Goal: Task Accomplishment & Management: Complete application form

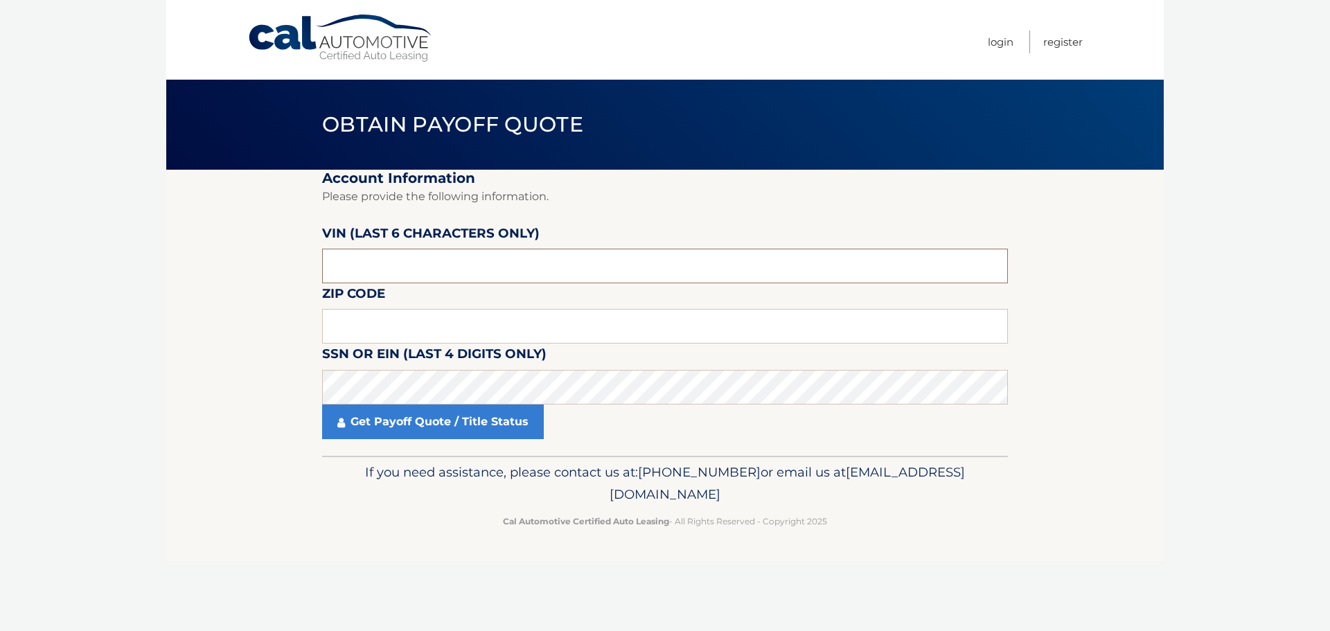
click at [402, 269] on input "text" at bounding box center [665, 266] width 686 height 35
click at [431, 269] on input "text" at bounding box center [665, 266] width 686 height 35
click at [424, 323] on input "text" at bounding box center [665, 326] width 686 height 35
click at [380, 256] on input "text" at bounding box center [665, 266] width 686 height 35
click at [377, 330] on input "text" at bounding box center [665, 326] width 686 height 35
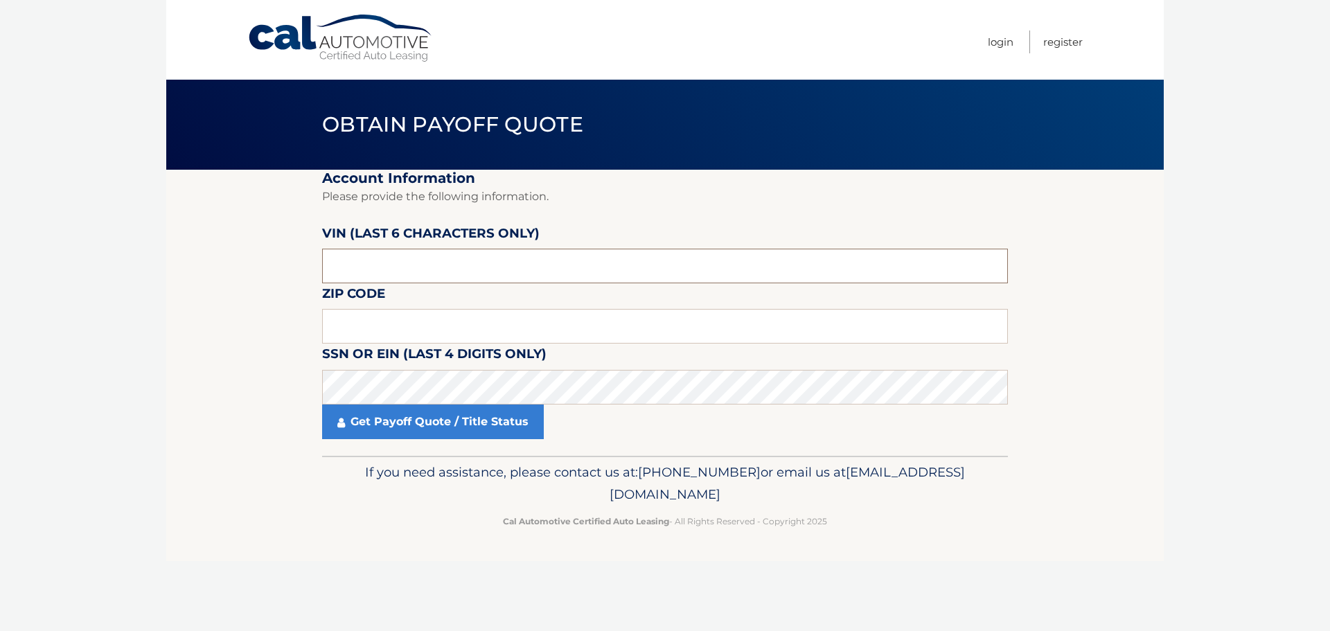
click at [380, 265] on input "text" at bounding box center [665, 266] width 686 height 35
click at [361, 328] on input "text" at bounding box center [665, 326] width 686 height 35
click at [385, 248] on label "VIN (last 6 characters only)" at bounding box center [430, 236] width 217 height 26
click at [383, 260] on input "text" at bounding box center [665, 266] width 686 height 35
drag, startPoint x: 371, startPoint y: 331, endPoint x: 371, endPoint y: 365, distance: 33.9
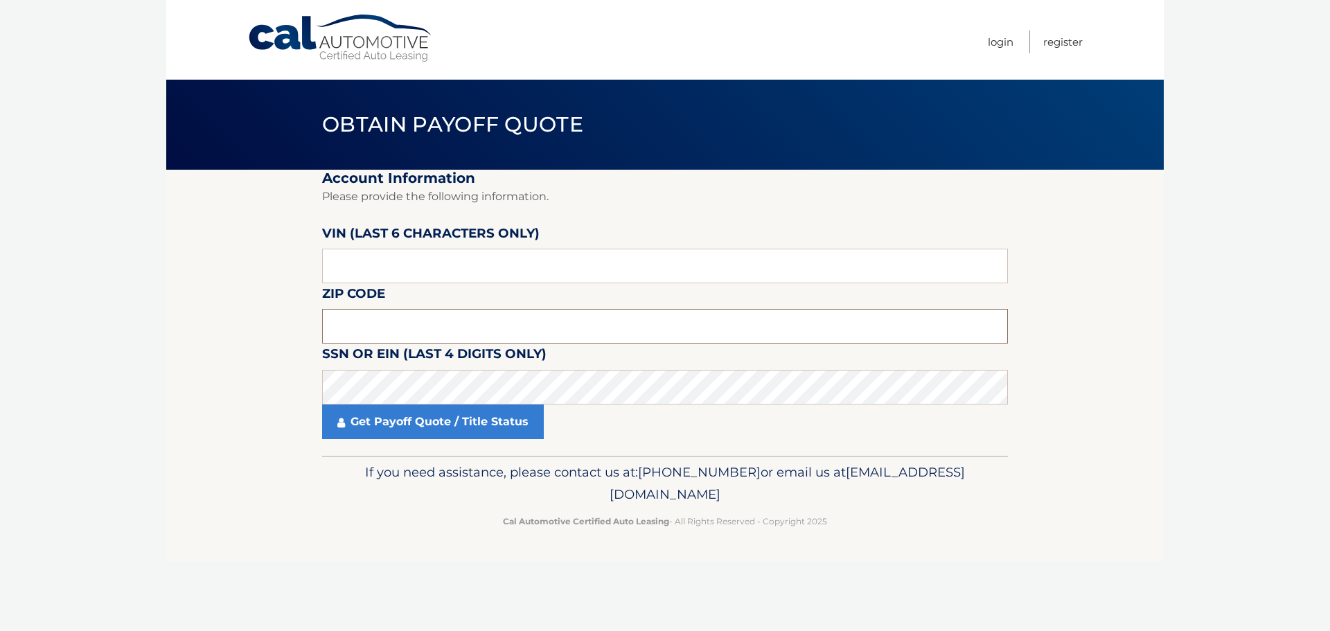
click at [371, 331] on input "text" at bounding box center [665, 326] width 686 height 35
click at [389, 251] on input "text" at bounding box center [665, 266] width 686 height 35
click at [373, 327] on input "text" at bounding box center [665, 326] width 686 height 35
click at [382, 260] on input "text" at bounding box center [665, 266] width 686 height 35
click at [373, 323] on input "text" at bounding box center [665, 326] width 686 height 35
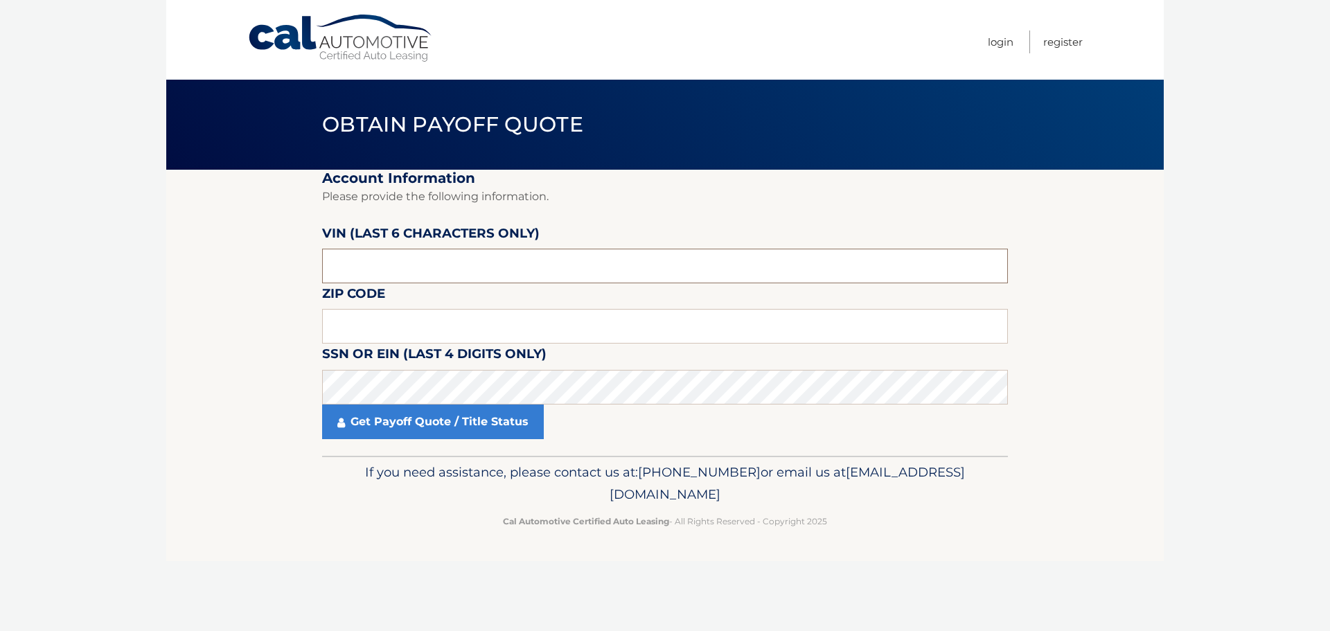
click at [383, 262] on input "text" at bounding box center [665, 266] width 686 height 35
click at [366, 328] on input "text" at bounding box center [665, 326] width 686 height 35
click at [384, 270] on input "text" at bounding box center [665, 266] width 686 height 35
click at [375, 321] on input "text" at bounding box center [665, 326] width 686 height 35
drag, startPoint x: 382, startPoint y: 270, endPoint x: 380, endPoint y: 278, distance: 7.9
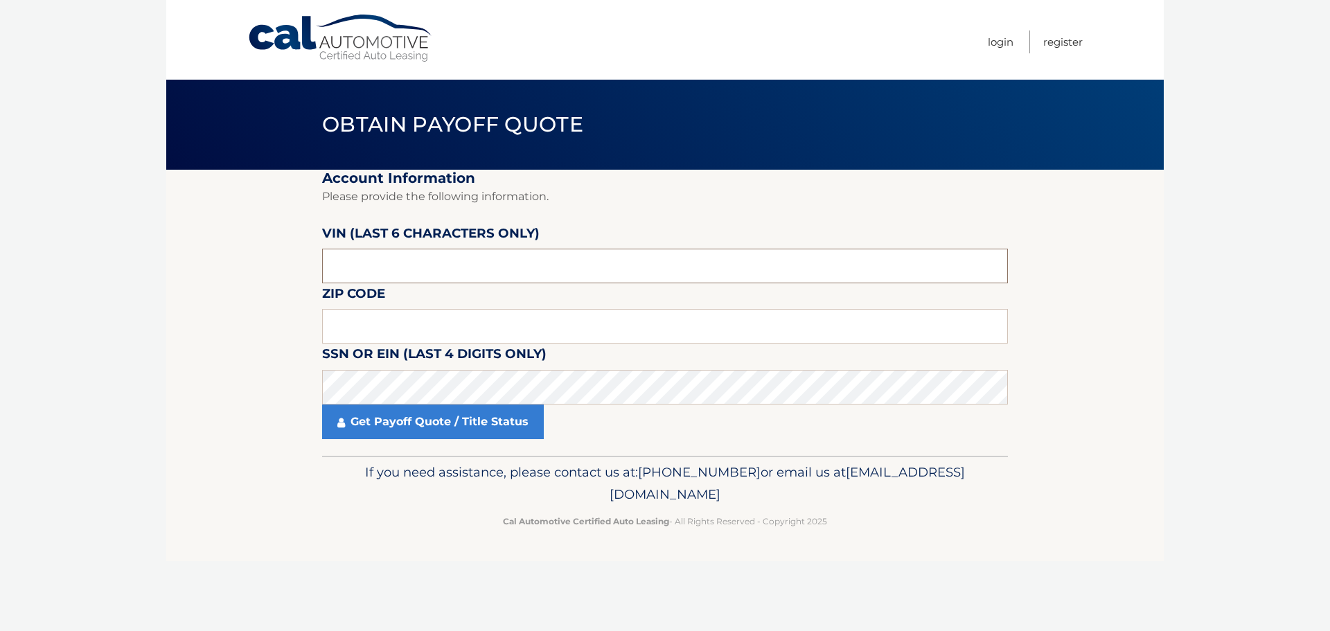
click at [382, 271] on input "text" at bounding box center [665, 266] width 686 height 35
click at [372, 332] on input "text" at bounding box center [665, 326] width 686 height 35
click at [382, 272] on input "text" at bounding box center [665, 266] width 686 height 35
drag, startPoint x: 369, startPoint y: 336, endPoint x: 373, endPoint y: 351, distance: 15.6
click at [369, 339] on input "text" at bounding box center [665, 326] width 686 height 35
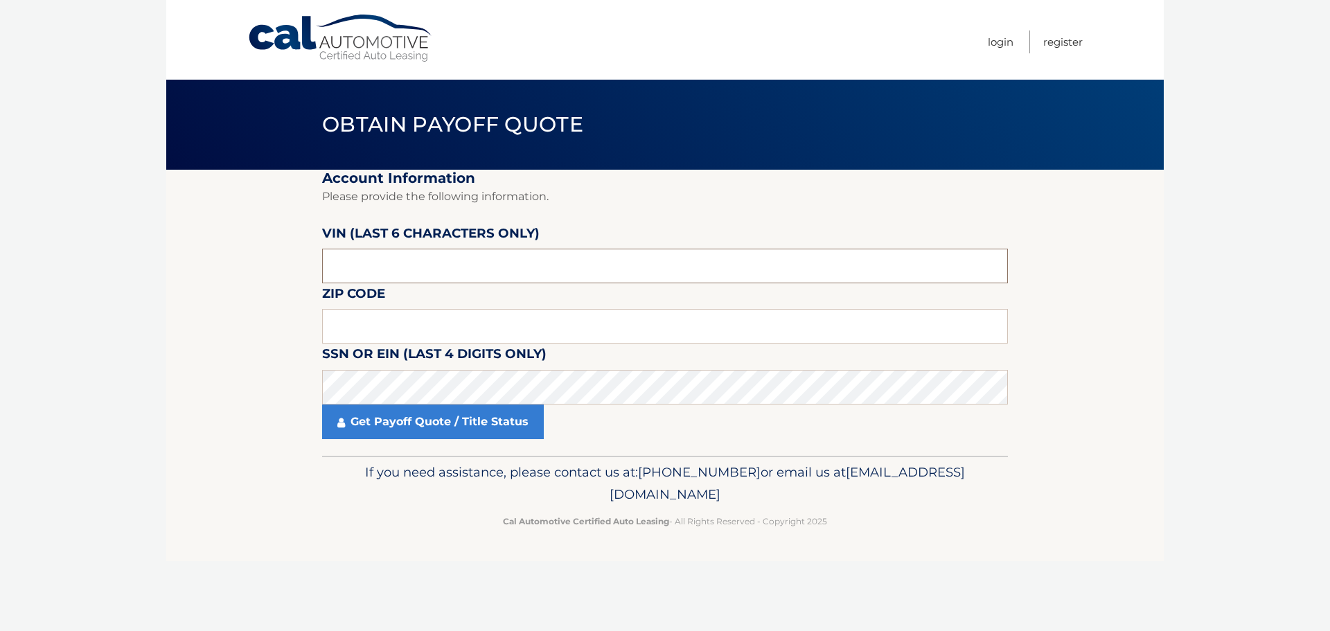
click at [364, 258] on input "text" at bounding box center [665, 266] width 686 height 35
click at [357, 330] on input "text" at bounding box center [665, 326] width 686 height 35
drag, startPoint x: 371, startPoint y: 264, endPoint x: 369, endPoint y: 285, distance: 21.5
click at [371, 268] on input "text" at bounding box center [665, 266] width 686 height 35
click at [366, 331] on input "text" at bounding box center [665, 326] width 686 height 35
